Goal: Task Accomplishment & Management: Complete application form

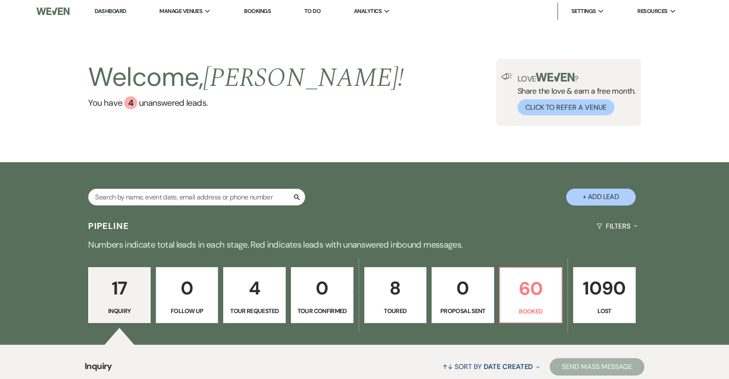
click at [614, 191] on button "+ Add Lead" at bounding box center [600, 197] width 69 height 17
select select "698"
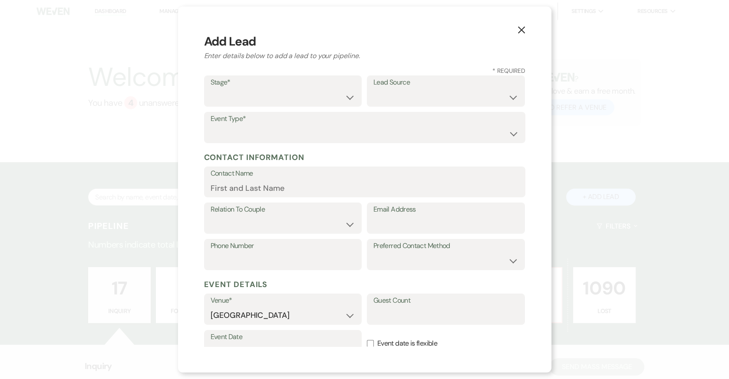
scroll to position [111, 0]
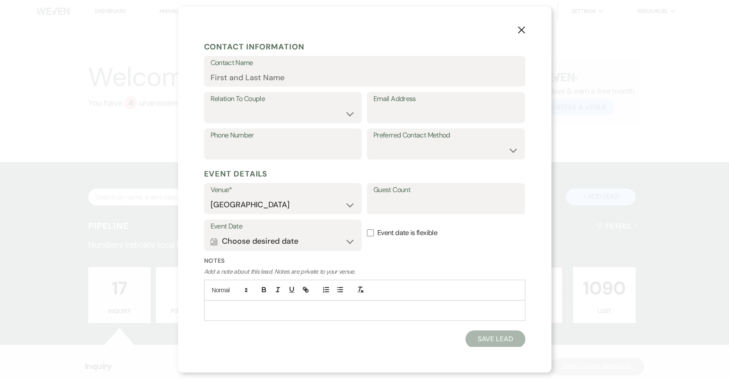
click at [305, 306] on p at bounding box center [364, 311] width 307 height 10
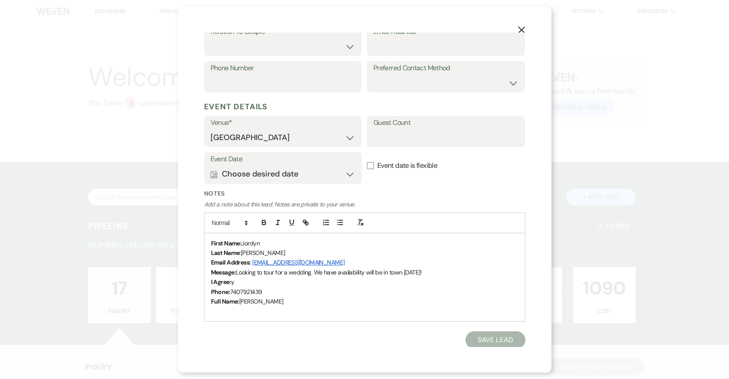
scroll to position [178, 0]
drag, startPoint x: 244, startPoint y: 240, endPoint x: 268, endPoint y: 241, distance: 23.9
click at [268, 241] on p "First Name: Jordyn" at bounding box center [364, 243] width 307 height 10
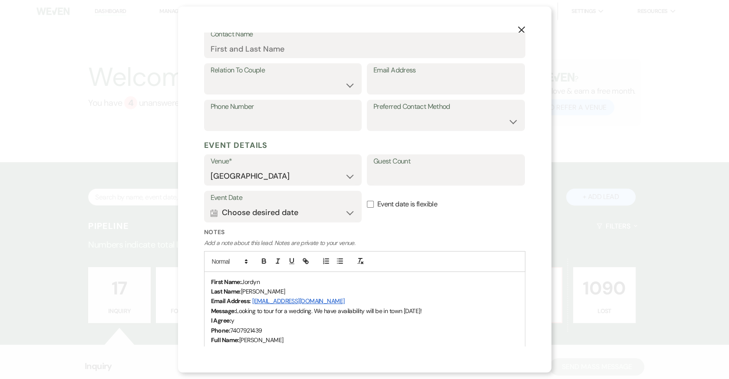
scroll to position [99, 0]
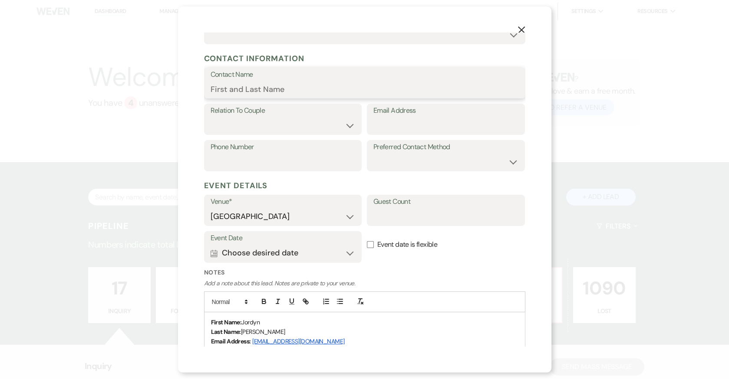
click at [244, 94] on input "Contact Name" at bounding box center [365, 89] width 308 height 17
paste input "First Name: Jordyn Last Name: Spencer Email Address: jordynspencer94@yahoo.com …"
drag, startPoint x: 461, startPoint y: 87, endPoint x: 192, endPoint y: 86, distance: 269.2
click at [192, 86] on div "X Add Lead Enter details below to add a lead to your pipeline. * Required Stage…" at bounding box center [364, 190] width 373 height 366
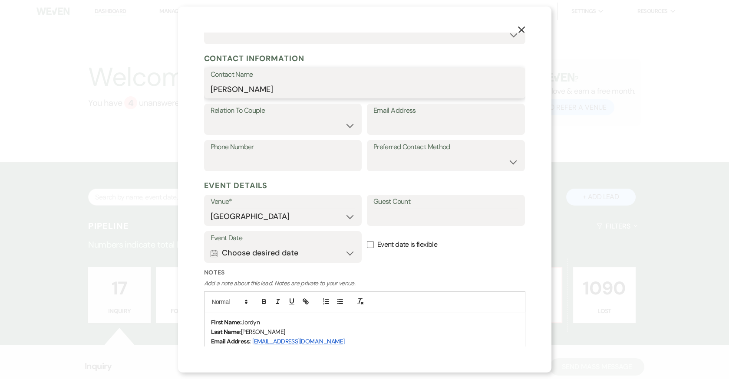
type input "Jordyn Spencer"
drag, startPoint x: 335, startPoint y: 340, endPoint x: 252, endPoint y: 340, distance: 82.9
click at [252, 340] on p "Email Address: jordynspencer94@yahoo.com" at bounding box center [364, 342] width 307 height 10
copy link "jordynspencer94@yahoo.com"
click at [390, 125] on input "Email Address" at bounding box center [445, 125] width 145 height 17
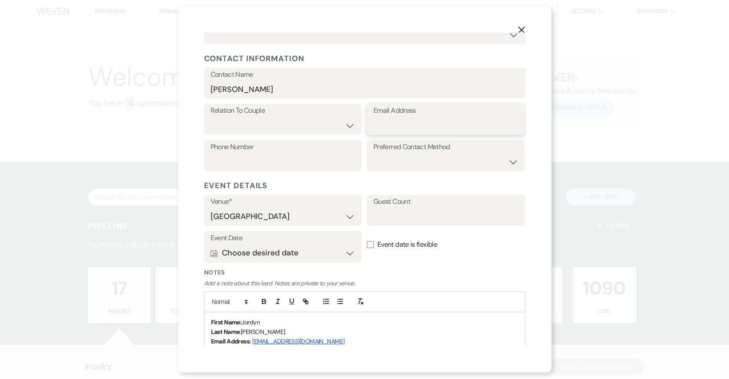
paste input "jordynspencer94@yahoo.com"
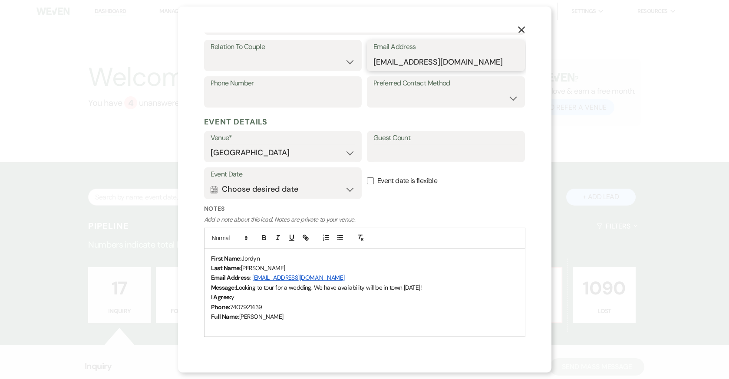
scroll to position [166, 0]
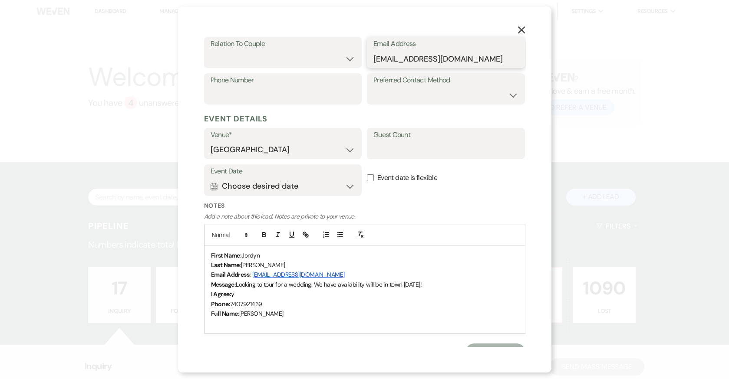
type input "jordynspencer94@yahoo.com"
drag, startPoint x: 270, startPoint y: 302, endPoint x: 230, endPoint y: 303, distance: 40.8
click at [230, 303] on p "Phone: 7407921439" at bounding box center [364, 305] width 307 height 10
copy span "7407921439"
click at [279, 92] on input "Phone Number" at bounding box center [283, 95] width 145 height 17
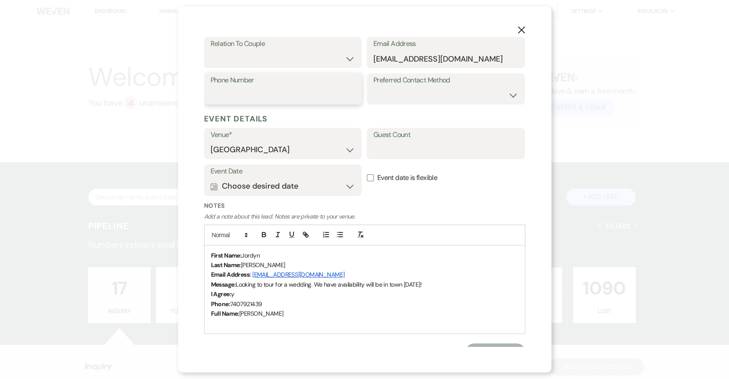
paste input "7407921439"
type input "7407921439"
click at [286, 54] on select "Couple Planner Parent of Couple Family Member Friend Other" at bounding box center [283, 58] width 145 height 17
select select "1"
click at [211, 50] on select "Couple Planner Parent of Couple Family Member Friend Other" at bounding box center [283, 58] width 145 height 17
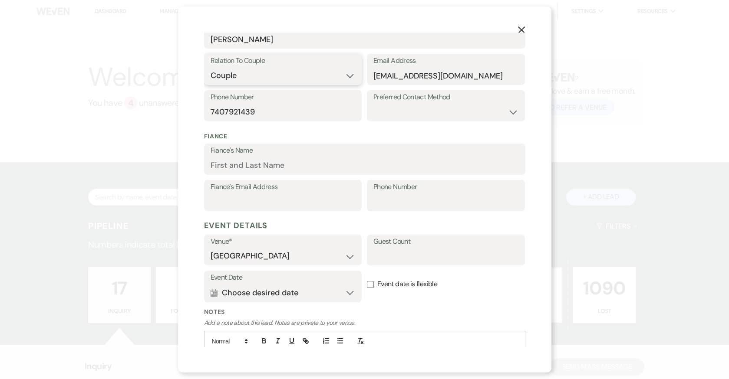
scroll to position [0, 0]
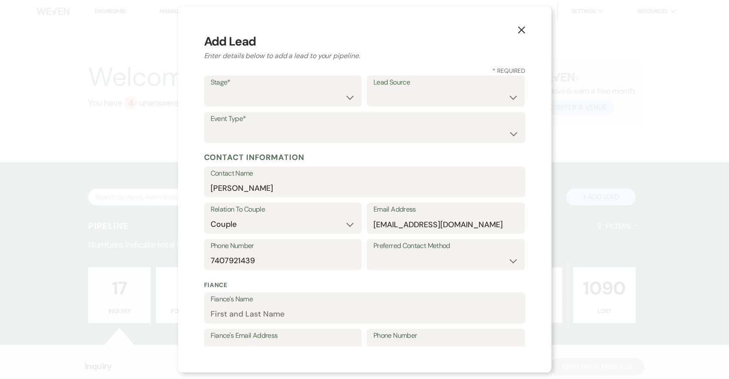
click at [247, 85] on label "Stage*" at bounding box center [283, 82] width 145 height 13
click at [245, 92] on select "Inquiry Follow Up Tour Requested Tour Confirmed Toured Proposal Sent Booked Lost" at bounding box center [283, 97] width 145 height 17
select select "1"
click at [211, 89] on select "Inquiry Follow Up Tour Requested Tour Confirmed Toured Proposal Sent Booked Lost" at bounding box center [283, 97] width 145 height 17
click at [405, 100] on select "Weven Venue Website Instagram Facebook Pinterest Google The Knot Wedding Wire H…" at bounding box center [445, 97] width 145 height 17
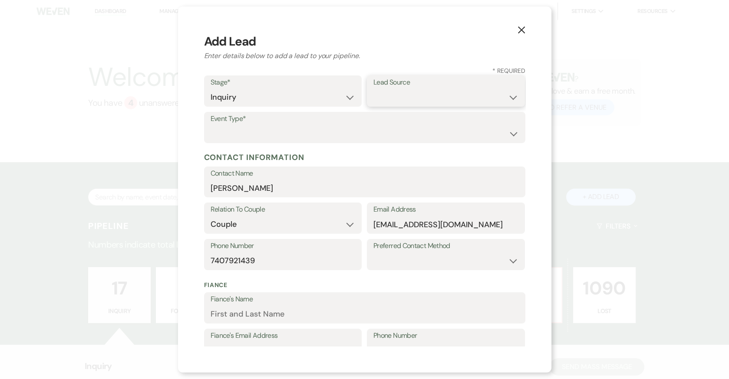
select select "5"
click at [373, 89] on select "Weven Venue Website Instagram Facebook Pinterest Google The Knot Wedding Wire H…" at bounding box center [445, 97] width 145 height 17
click at [305, 142] on div "Event Type* Wedding Anniversary Party Baby Shower Bachelorette / Bachelor Party…" at bounding box center [364, 127] width 321 height 31
click at [303, 126] on select "Wedding Anniversary Party Baby Shower Bachelorette / Bachelor Party Birthday Pa…" at bounding box center [365, 133] width 308 height 17
select select "1"
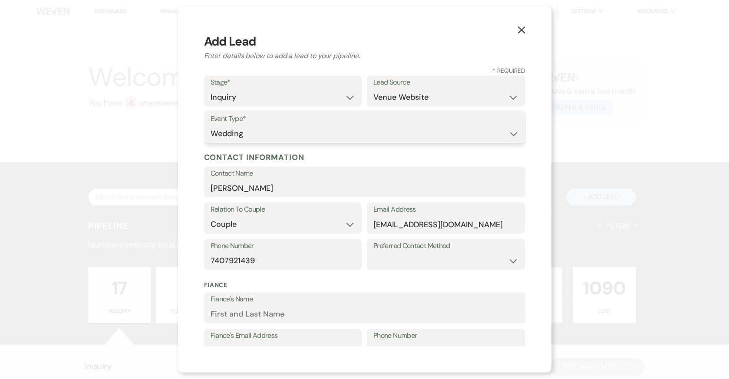
click at [211, 125] on select "Wedding Anniversary Party Baby Shower Bachelorette / Bachelor Party Birthday Pa…" at bounding box center [365, 133] width 308 height 17
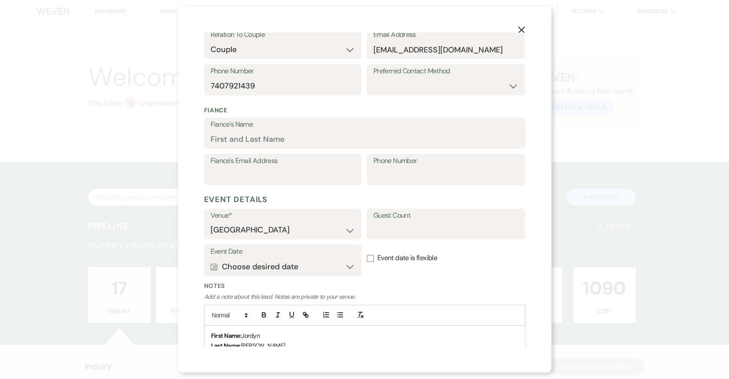
scroll to position [268, 0]
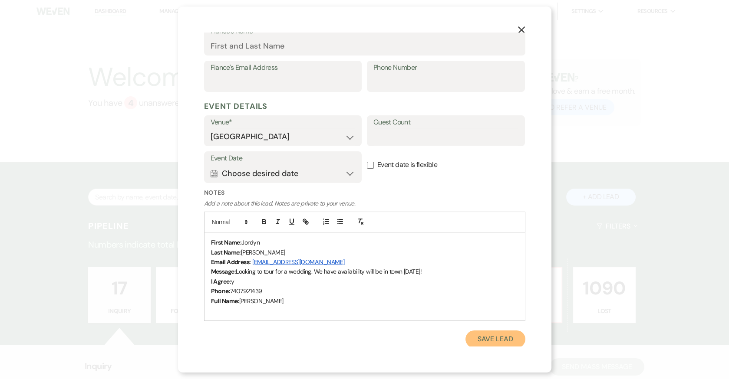
click at [500, 342] on button "Save Lead" at bounding box center [494, 339] width 59 height 17
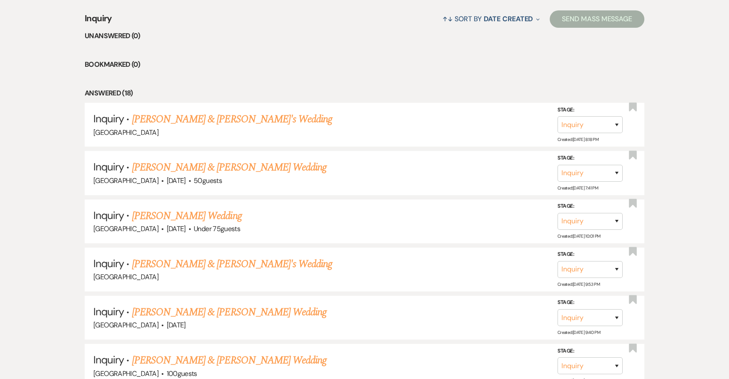
scroll to position [350, 0]
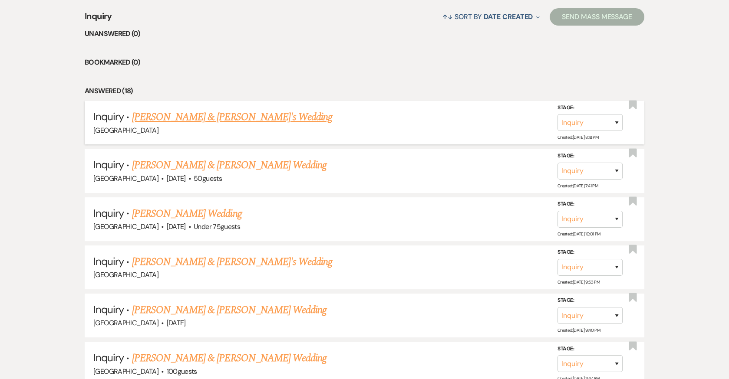
click at [227, 116] on link "Jordyn Spencer & Fiance's Wedding" at bounding box center [232, 117] width 201 height 16
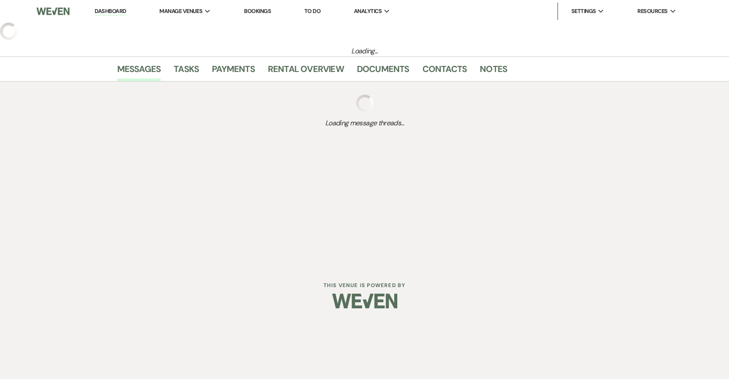
select select "5"
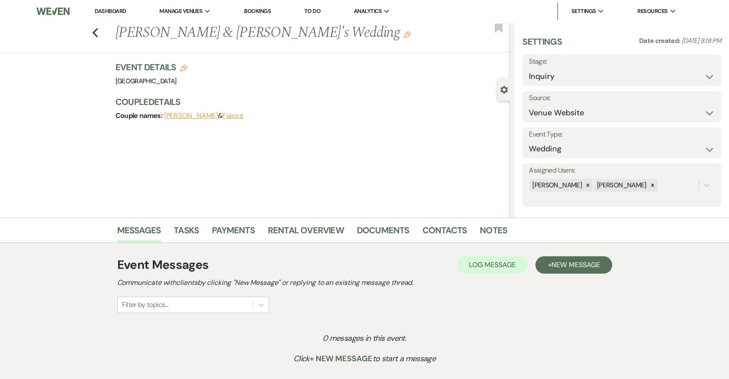
scroll to position [69, 0]
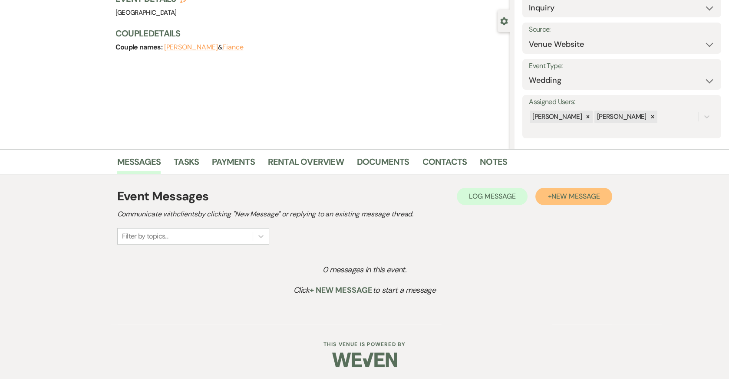
click at [561, 191] on button "+ New Message" at bounding box center [573, 196] width 76 height 17
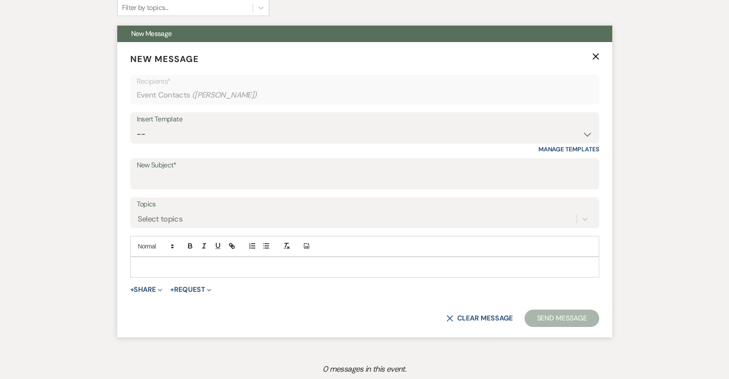
scroll to position [395, 0]
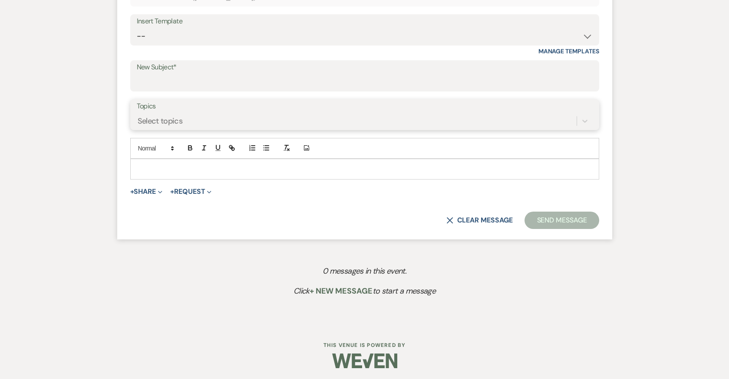
click at [189, 114] on div "Select topics" at bounding box center [357, 120] width 440 height 15
click at [204, 24] on div "Insert Template" at bounding box center [365, 21] width 456 height 13
click at [204, 28] on select "-- 2024-25 Follow Up Buy Out Details Menu Tasting Invite Booking Email 2025-Wed…" at bounding box center [365, 36] width 456 height 17
select select "5321"
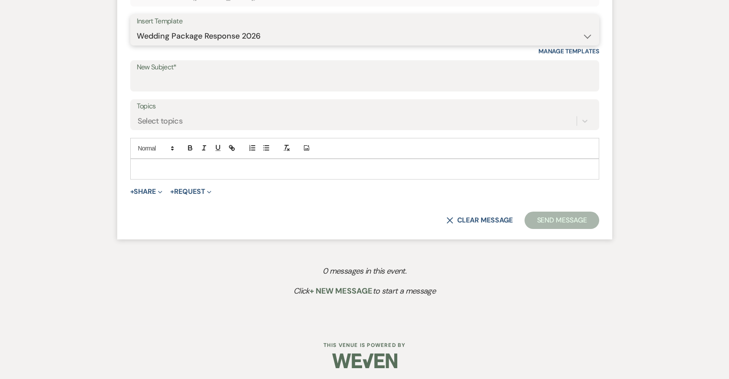
click at [137, 28] on select "-- 2024-25 Follow Up Buy Out Details Menu Tasting Invite Booking Email 2025-Wed…" at bounding box center [365, 36] width 456 height 17
type input "Addy Sea Wedding Package"
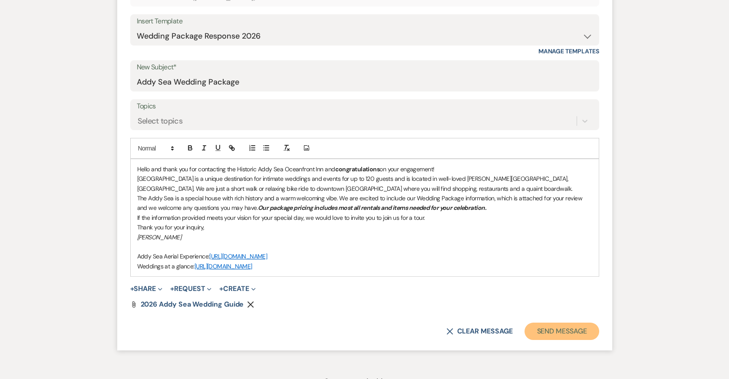
click at [559, 333] on button "Send Message" at bounding box center [561, 331] width 74 height 17
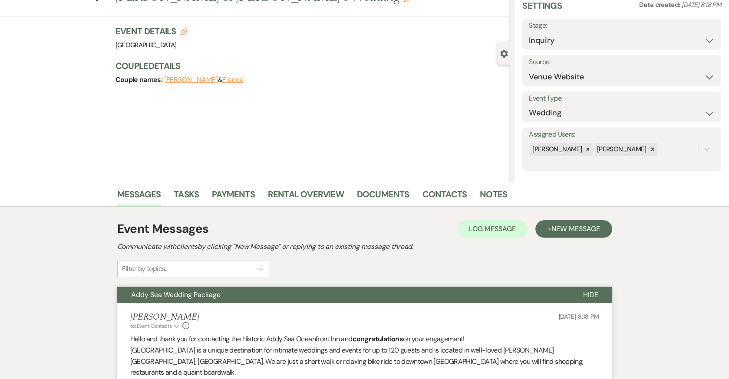
scroll to position [10, 0]
